Goal: Complete application form: Complete application form

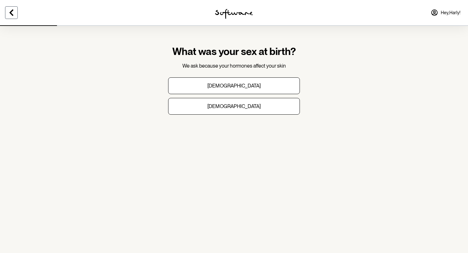
click at [8, 16] on icon at bounding box center [12, 13] width 8 height 8
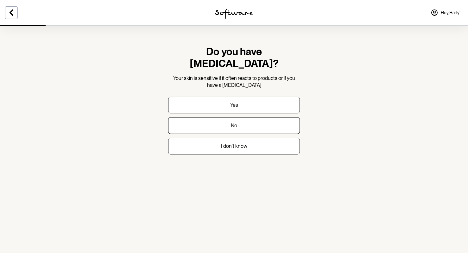
click at [16, 40] on section "Do you have [MEDICAL_DATA]? Your skin is sensitive if it often reacts to produc…" at bounding box center [234, 126] width 468 height 253
click at [12, 11] on icon at bounding box center [11, 12] width 4 height 6
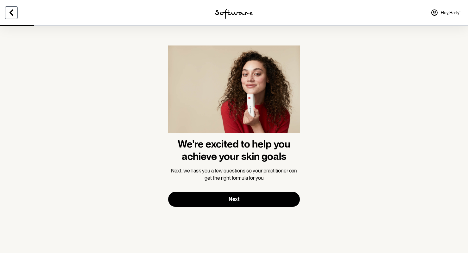
click at [12, 11] on icon at bounding box center [11, 12] width 4 height 6
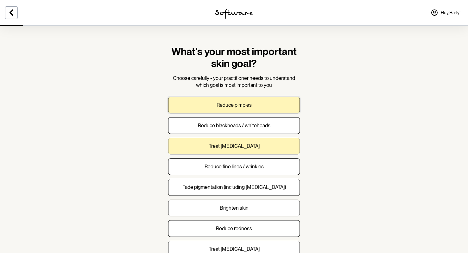
drag, startPoint x: 285, startPoint y: 110, endPoint x: 286, endPoint y: 150, distance: 40.2
click at [285, 111] on button "Reduce pimples" at bounding box center [234, 105] width 132 height 17
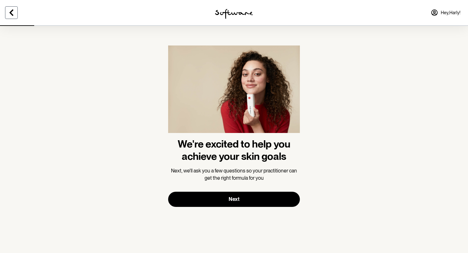
click at [14, 15] on icon at bounding box center [12, 13] width 8 height 8
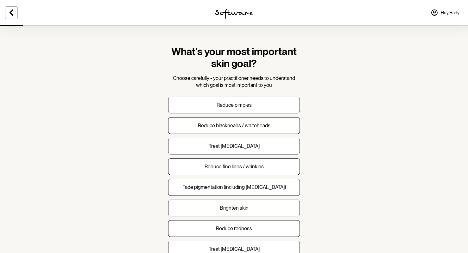
drag, startPoint x: 310, startPoint y: 139, endPoint x: 280, endPoint y: 113, distance: 39.3
click at [307, 135] on section "What's your most important skin goal? Choose carefully - your practitioner need…" at bounding box center [234, 144] width 468 height 288
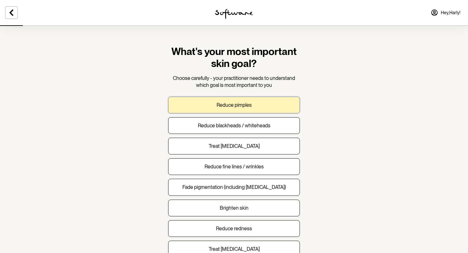
click at [280, 112] on button "Reduce pimples" at bounding box center [234, 105] width 132 height 17
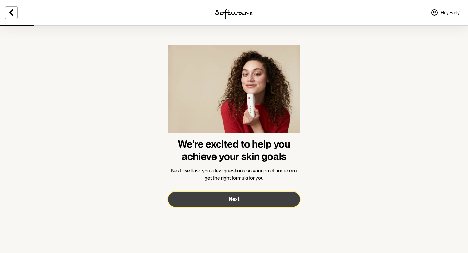
drag, startPoint x: 250, startPoint y: 199, endPoint x: 264, endPoint y: 199, distance: 13.9
click at [250, 199] on button "Next" at bounding box center [234, 199] width 132 height 15
